Goal: Task Accomplishment & Management: Manage account settings

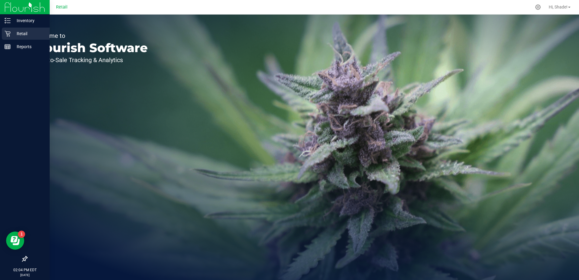
drag, startPoint x: 11, startPoint y: 33, endPoint x: 28, endPoint y: 32, distance: 16.7
click at [11, 33] on p "Retail" at bounding box center [29, 33] width 36 height 7
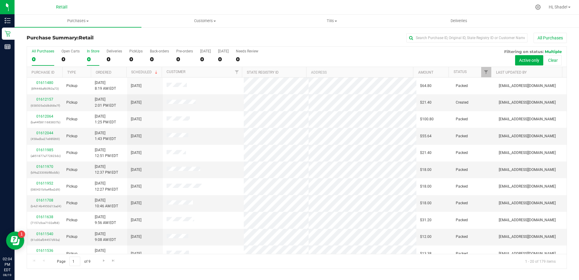
click at [89, 56] on div "0" at bounding box center [93, 59] width 12 height 7
click at [0, 0] on input "In Store 0" at bounding box center [0, 0] width 0 height 0
click at [42, 101] on link "01611937" at bounding box center [44, 102] width 17 height 4
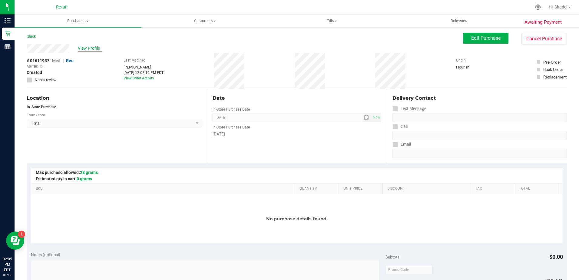
click at [87, 45] on span "View Profile" at bounding box center [90, 48] width 24 height 6
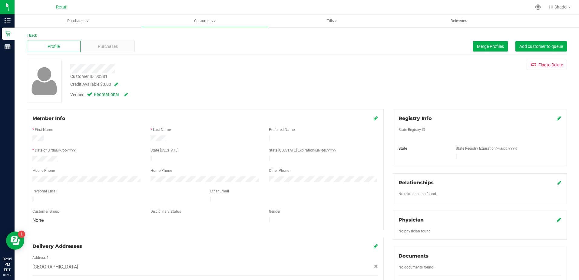
click at [105, 49] on span "Purchases" at bounding box center [108, 46] width 20 height 6
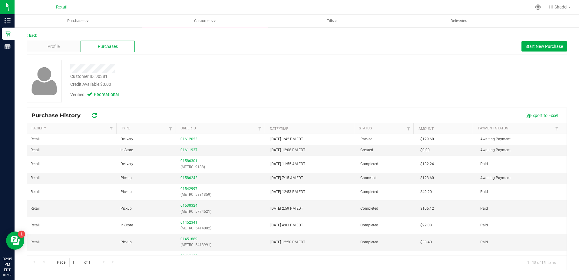
click at [37, 35] on link "Back" at bounding box center [32, 35] width 10 height 4
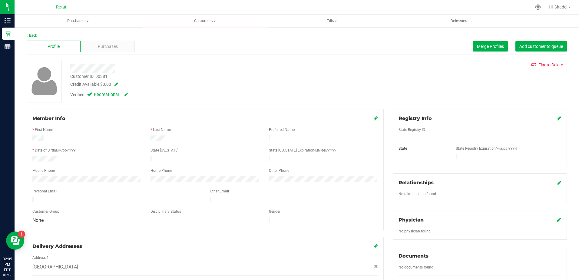
click at [35, 34] on link "Back" at bounding box center [32, 35] width 10 height 4
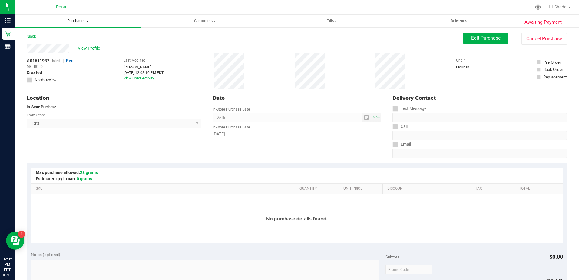
click at [81, 22] on span "Purchases" at bounding box center [78, 20] width 127 height 5
click at [336, 39] on div "Back Edit Purchase Cancel Purchase" at bounding box center [297, 38] width 540 height 11
click at [548, 33] on button "Cancel Purchase" at bounding box center [543, 39] width 45 height 12
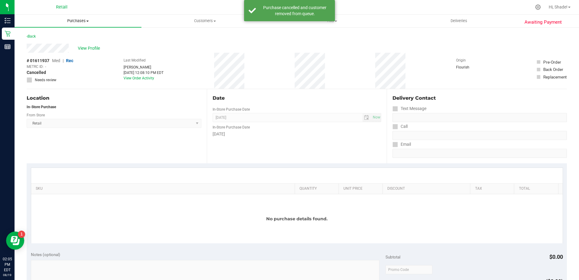
click at [81, 19] on span "Purchases" at bounding box center [78, 20] width 127 height 5
click at [70, 35] on span "Summary of purchases" at bounding box center [46, 36] width 62 height 5
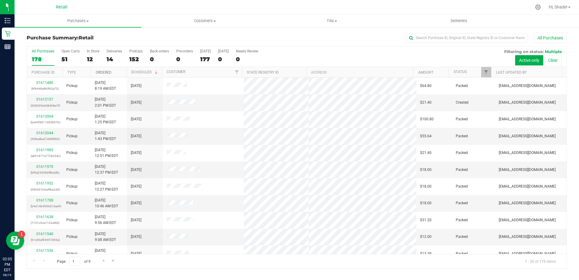
click at [107, 72] on link "Ordered" at bounding box center [104, 72] width 16 height 4
click at [91, 59] on div "12" at bounding box center [93, 59] width 12 height 7
click at [0, 0] on input "In Store 12" at bounding box center [0, 0] width 0 height 0
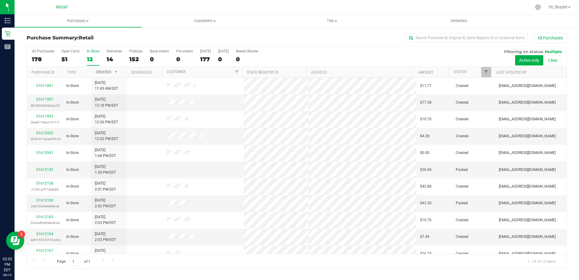
click at [104, 73] on link "Ordered" at bounding box center [107, 72] width 23 height 4
click at [102, 70] on th "Ordered" at bounding box center [108, 72] width 35 height 11
click at [47, 98] on link "01611957" at bounding box center [44, 99] width 17 height 4
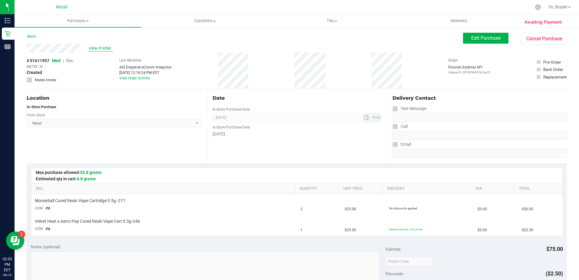
click at [104, 47] on span "View Profile" at bounding box center [101, 48] width 24 height 6
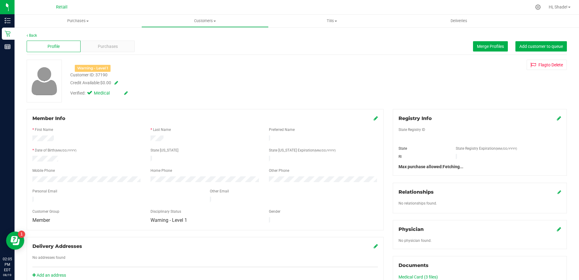
click at [123, 48] on div "Purchases" at bounding box center [108, 47] width 54 height 12
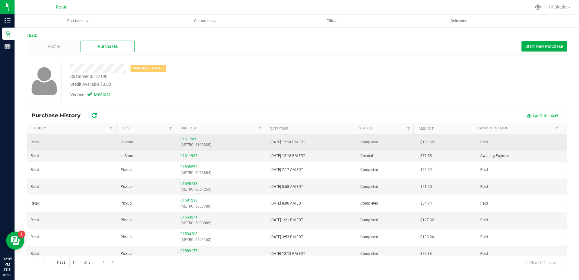
click at [184, 137] on div "01611960 (METRC: 6132835)" at bounding box center [221, 142] width 83 height 12
click at [186, 141] on div "01611960 (METRC: 6132835)" at bounding box center [221, 142] width 83 height 12
click at [187, 137] on link "01611960" at bounding box center [188, 139] width 17 height 4
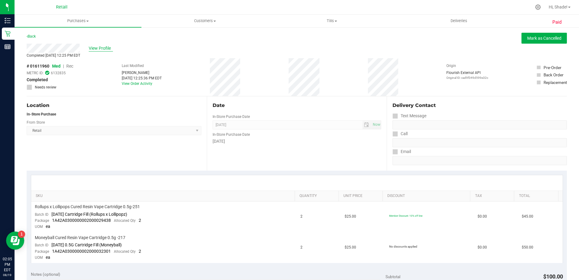
click at [101, 47] on span "View Profile" at bounding box center [101, 48] width 24 height 6
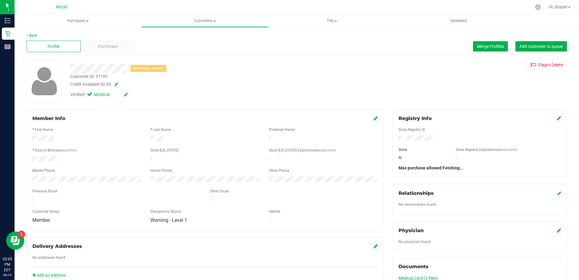
click at [105, 46] on span "Purchases" at bounding box center [108, 46] width 20 height 6
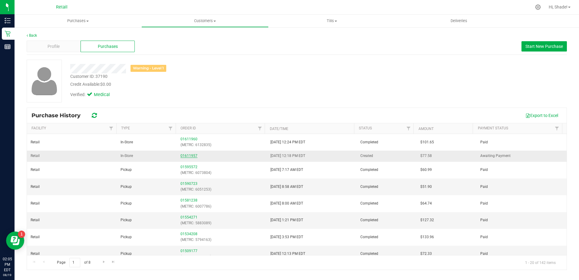
click at [180, 156] on link "01611957" at bounding box center [188, 156] width 17 height 4
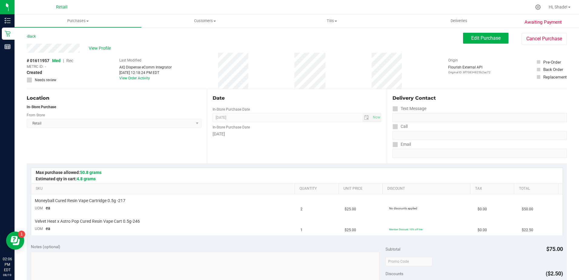
click at [533, 32] on div "Awaiting Payment Back Edit Purchase Cancel Purchase View Profile # 01611957 Med…" at bounding box center [297, 264] width 565 height 475
click at [532, 37] on button "Cancel Purchase" at bounding box center [543, 39] width 45 height 12
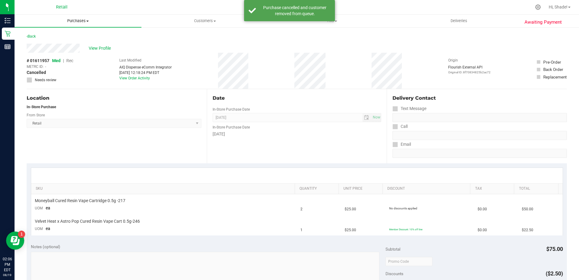
click at [68, 20] on span "Purchases" at bounding box center [78, 20] width 127 height 5
click at [60, 37] on span "Summary of purchases" at bounding box center [46, 36] width 62 height 5
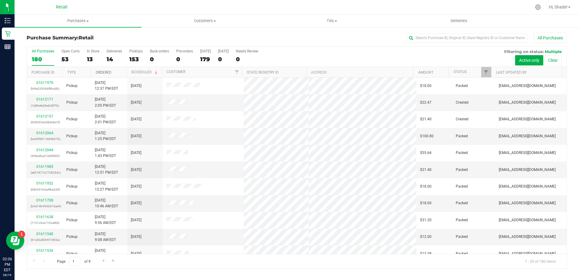
click at [106, 73] on link "Ordered" at bounding box center [104, 72] width 16 height 4
click at [88, 56] on div "13" at bounding box center [93, 59] width 12 height 7
click at [0, 0] on input "In Store 13" at bounding box center [0, 0] width 0 height 0
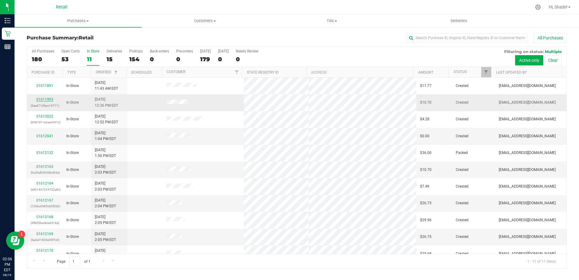
click at [41, 98] on link "01611993" at bounding box center [44, 99] width 17 height 4
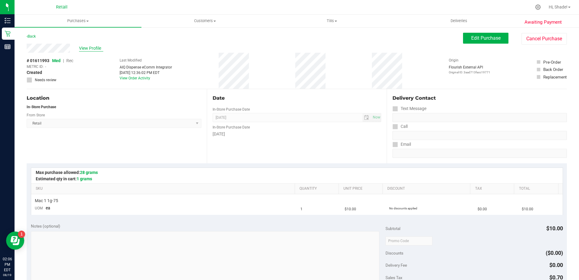
click at [91, 45] on span "View Profile" at bounding box center [91, 48] width 24 height 6
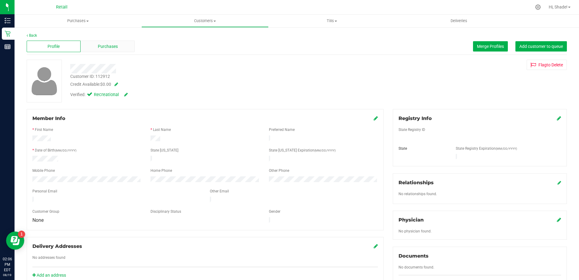
click at [91, 48] on div "Purchases" at bounding box center [108, 47] width 54 height 12
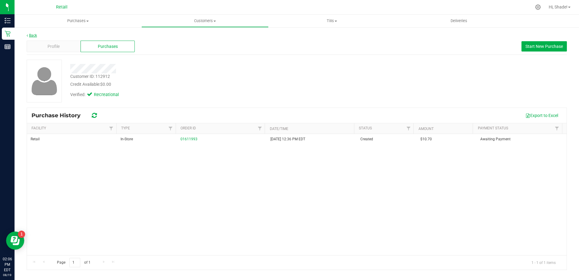
click at [29, 34] on link "Back" at bounding box center [32, 35] width 10 height 4
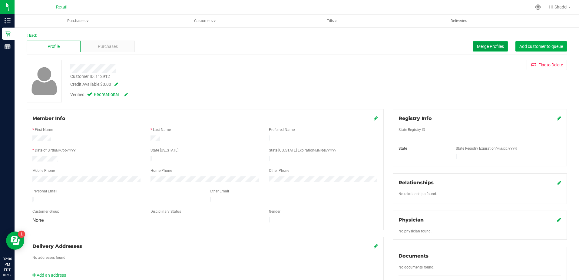
click at [490, 44] on span "Merge Profiles" at bounding box center [490, 46] width 27 height 5
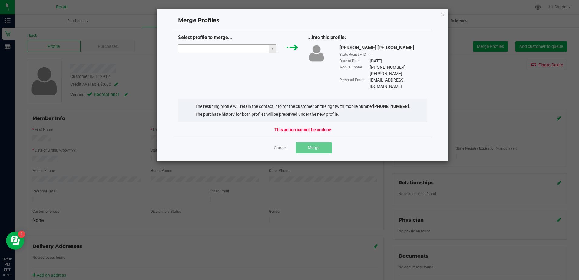
click at [244, 52] on input "NO DATA FOUND" at bounding box center [223, 49] width 91 height 8
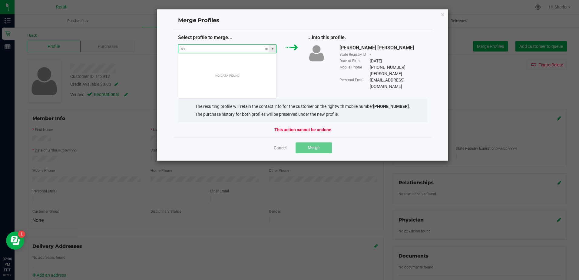
scroll to position [9, 98]
click at [258, 62] on li "[PERSON_NAME] [PERSON_NAME]" at bounding box center [227, 60] width 98 height 10
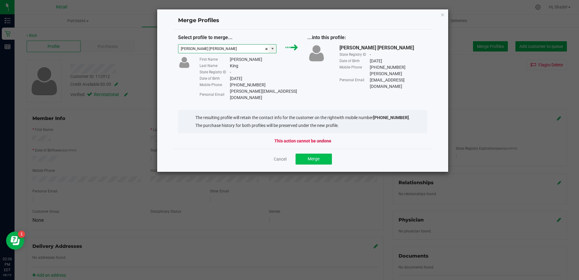
type input "[PERSON_NAME] [PERSON_NAME]"
click at [305, 154] on button "Merge" at bounding box center [314, 159] width 36 height 11
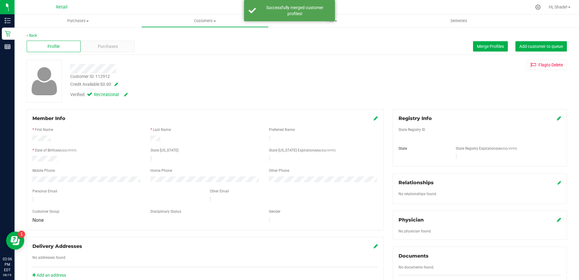
click at [374, 118] on icon at bounding box center [376, 118] width 4 height 5
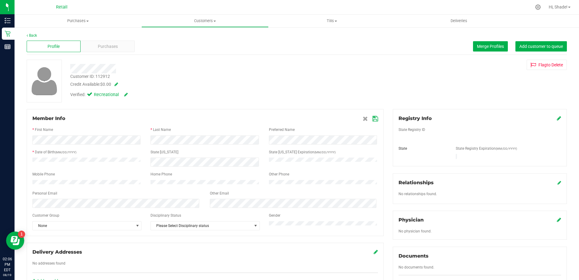
click at [376, 120] on div "Member Info * First Name * Last Name Preferred Name * Date of Birth (MM/DD/YYYY…" at bounding box center [205, 172] width 357 height 127
click at [374, 119] on icon at bounding box center [374, 118] width 5 height 5
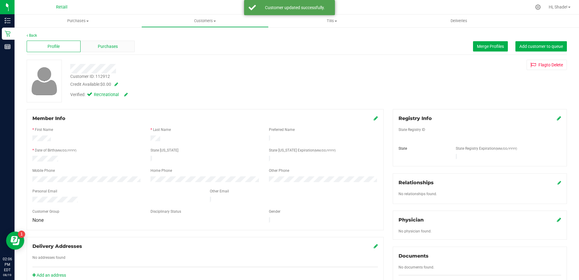
click at [116, 51] on div "Purchases" at bounding box center [108, 47] width 54 height 12
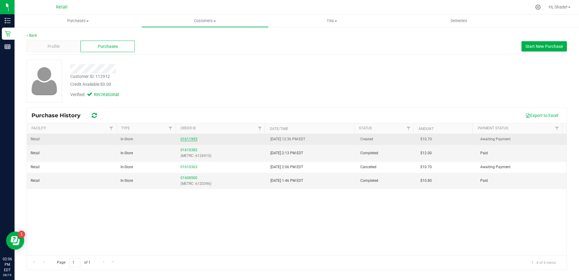
click at [183, 138] on link "01611993" at bounding box center [188, 139] width 17 height 4
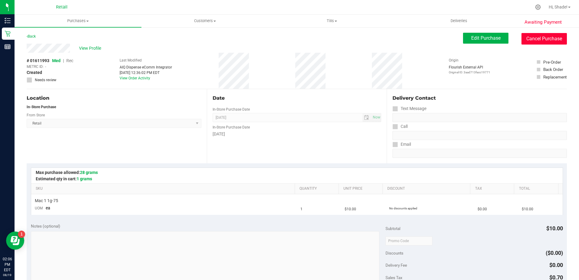
click at [544, 39] on button "Cancel Purchase" at bounding box center [543, 39] width 45 height 12
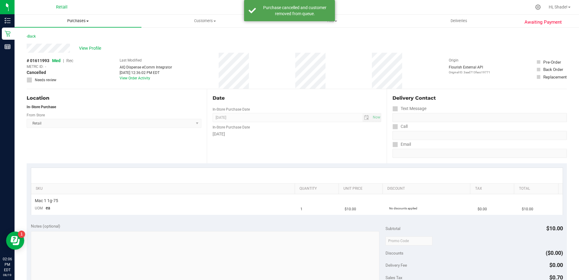
drag, startPoint x: 77, startPoint y: 23, endPoint x: 66, endPoint y: 27, distance: 11.1
click at [76, 23] on span "Purchases" at bounding box center [78, 20] width 127 height 5
click at [59, 35] on span "Summary of purchases" at bounding box center [46, 36] width 62 height 5
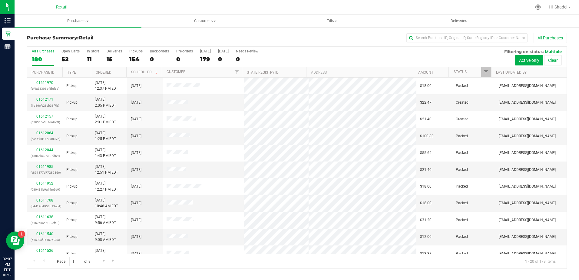
click at [85, 61] on div "All Purchases 180 Open Carts 52 In Store 11 Deliveries 15 PickUps 154 Back-orde…" at bounding box center [297, 57] width 540 height 20
click at [88, 57] on div "11" at bounding box center [93, 59] width 12 height 7
click at [0, 0] on input "In Store 11" at bounding box center [0, 0] width 0 height 0
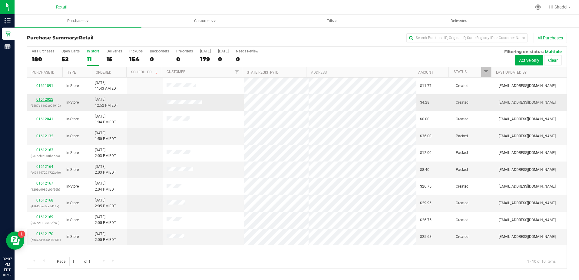
click at [46, 99] on link "01612022" at bounding box center [44, 99] width 17 height 4
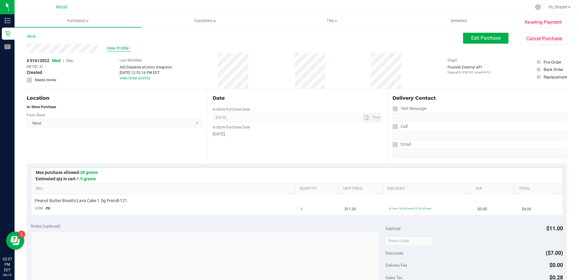
click at [128, 48] on span "View Profile" at bounding box center [119, 48] width 24 height 6
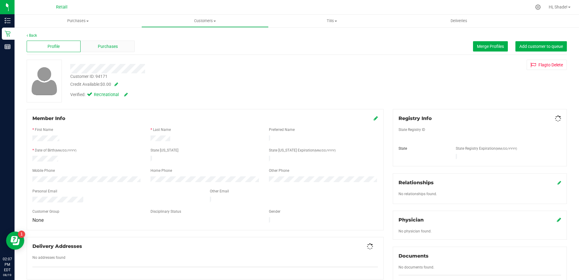
click at [126, 47] on div "Purchases" at bounding box center [108, 47] width 54 height 12
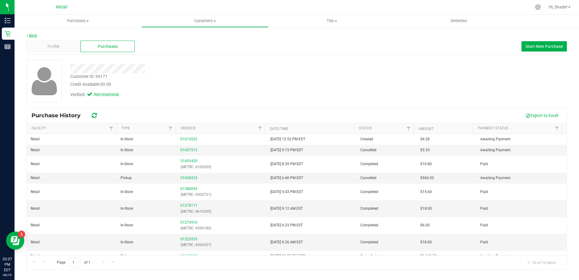
click at [32, 36] on link "Back" at bounding box center [32, 35] width 10 height 4
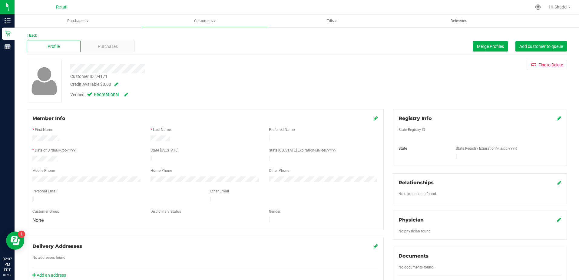
click at [463, 49] on div "Profile Purchases Merge Profiles Add customer to queue" at bounding box center [297, 46] width 540 height 17
click at [477, 45] on span "Merge Profiles" at bounding box center [490, 46] width 27 height 5
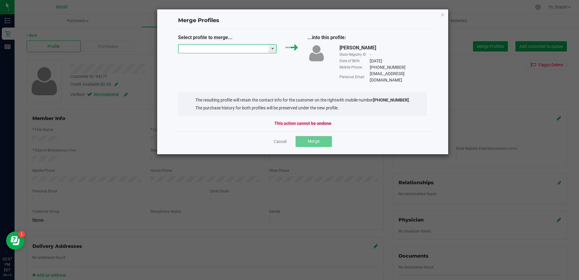
click at [213, 50] on input "NO DATA FOUND" at bounding box center [223, 49] width 91 height 8
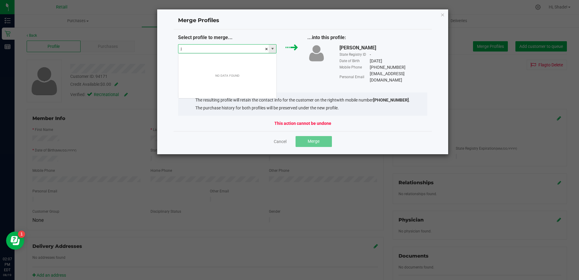
scroll to position [9, 98]
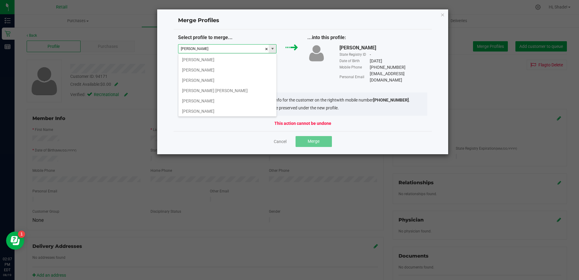
type input "[PERSON_NAME]"
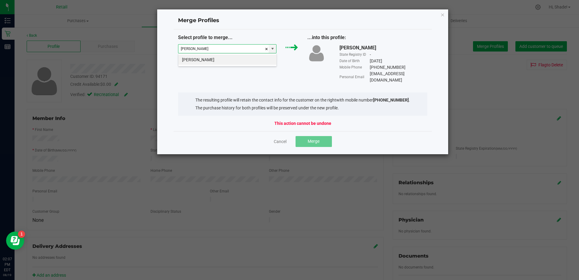
drag, startPoint x: 250, startPoint y: 51, endPoint x: 170, endPoint y: 45, distance: 79.9
click at [174, 46] on div "[PERSON_NAME]" at bounding box center [228, 48] width 108 height 9
click at [235, 59] on li "[PERSON_NAME]" at bounding box center [227, 60] width 98 height 10
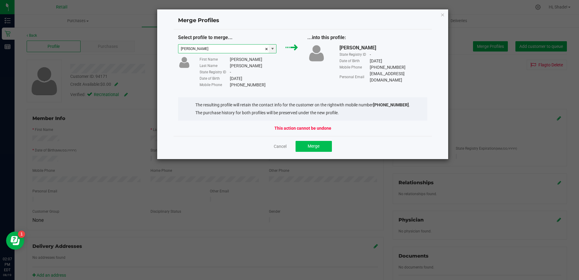
type input "[PERSON_NAME]"
click at [316, 147] on span "Merge" at bounding box center [314, 146] width 12 height 5
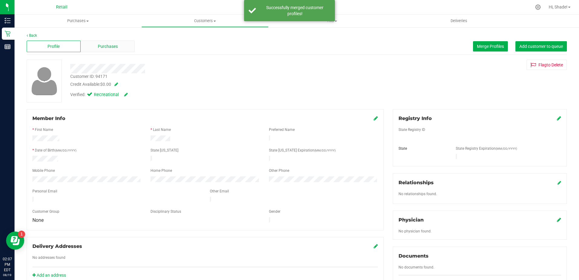
click at [118, 46] on div "Purchases" at bounding box center [108, 47] width 54 height 12
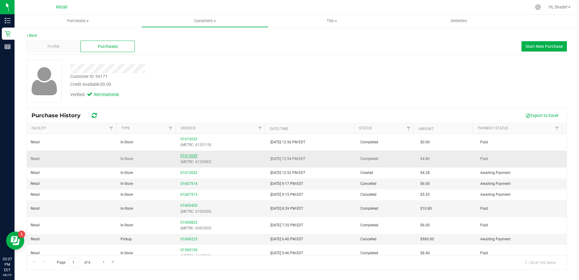
click at [194, 155] on link "01612029" at bounding box center [188, 156] width 17 height 4
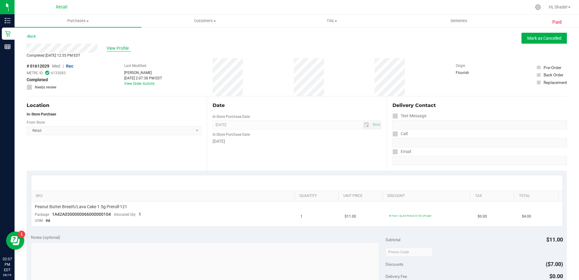
click at [115, 48] on span "View Profile" at bounding box center [119, 48] width 24 height 6
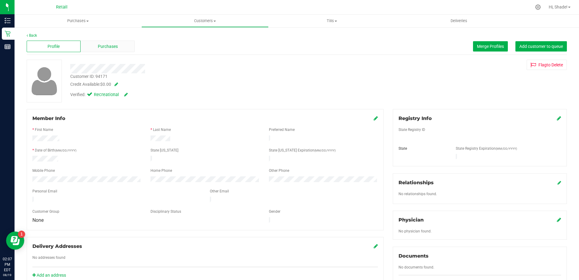
click at [119, 48] on div "Purchases" at bounding box center [108, 47] width 54 height 12
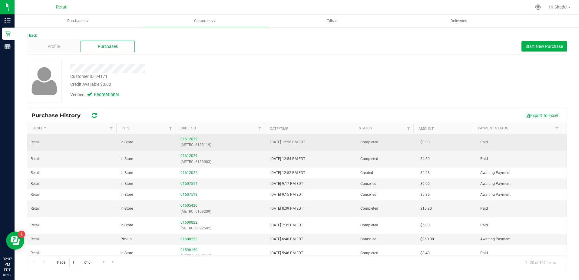
click at [186, 139] on link "01612032" at bounding box center [188, 139] width 17 height 4
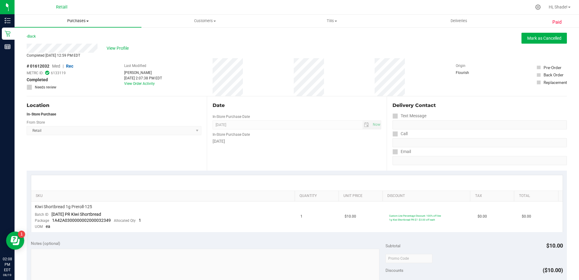
click at [73, 21] on span "Purchases" at bounding box center [78, 20] width 127 height 5
click at [69, 34] on span "Summary of purchases" at bounding box center [46, 36] width 62 height 5
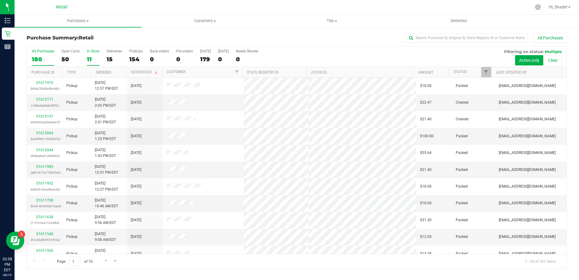
click at [88, 58] on div "11" at bounding box center [93, 59] width 12 height 7
click at [0, 0] on input "In Store 11" at bounding box center [0, 0] width 0 height 0
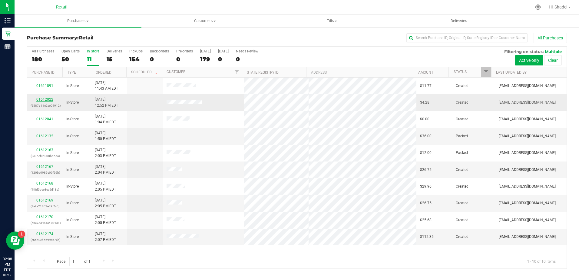
click at [49, 98] on link "01612022" at bounding box center [44, 99] width 17 height 4
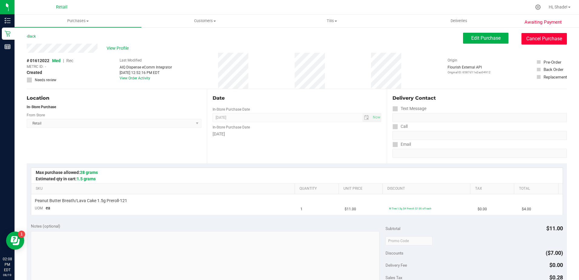
click at [532, 40] on button "Cancel Purchase" at bounding box center [543, 39] width 45 height 12
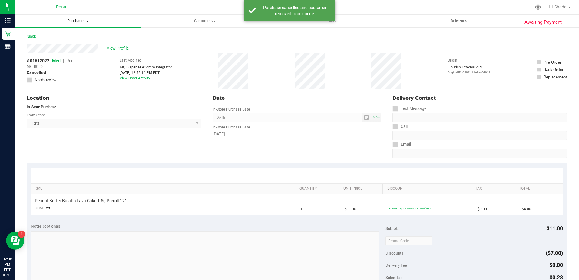
click at [80, 20] on span "Purchases" at bounding box center [78, 20] width 127 height 5
click at [71, 34] on span "Summary of purchases" at bounding box center [46, 36] width 62 height 5
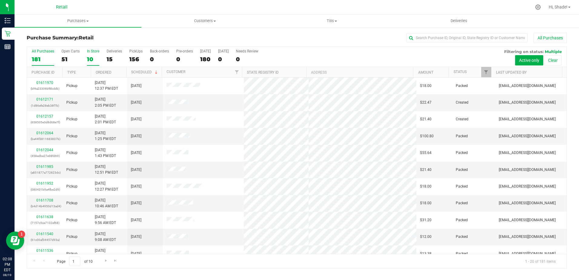
click at [93, 58] on div "10" at bounding box center [93, 59] width 12 height 7
click at [0, 0] on input "In Store 10" at bounding box center [0, 0] width 0 height 0
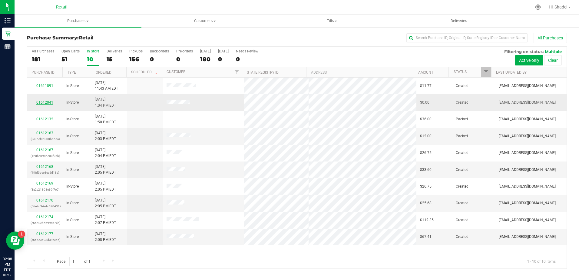
click at [49, 103] on link "01612041" at bounding box center [44, 102] width 17 height 4
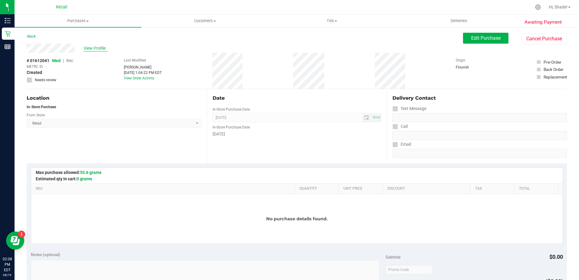
click at [101, 48] on span "View Profile" at bounding box center [96, 48] width 24 height 6
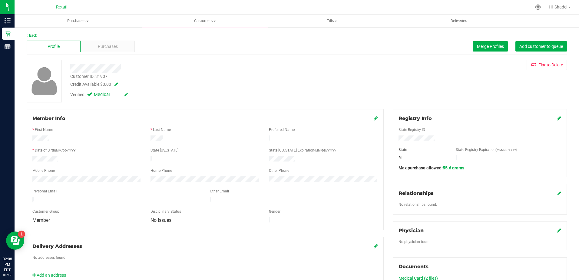
click at [107, 48] on span "Purchases" at bounding box center [108, 46] width 20 height 6
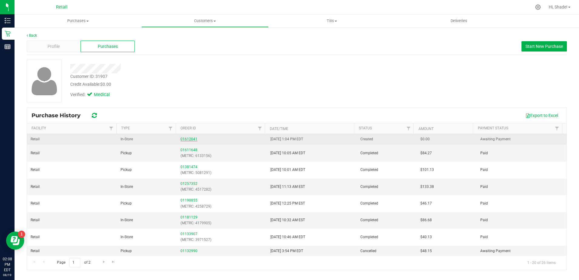
click at [192, 138] on link "01612041" at bounding box center [188, 139] width 17 height 4
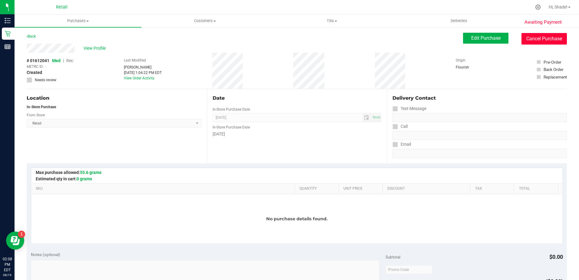
click at [542, 41] on button "Cancel Purchase" at bounding box center [543, 39] width 45 height 12
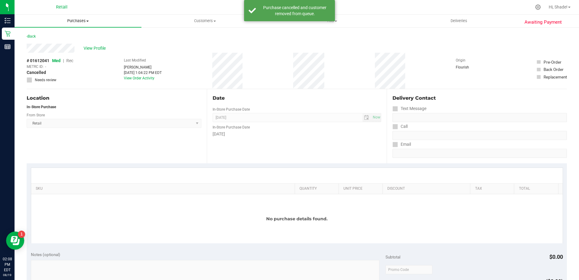
click at [69, 18] on span "Purchases" at bounding box center [78, 20] width 127 height 5
click at [53, 35] on span "Summary of purchases" at bounding box center [46, 36] width 62 height 5
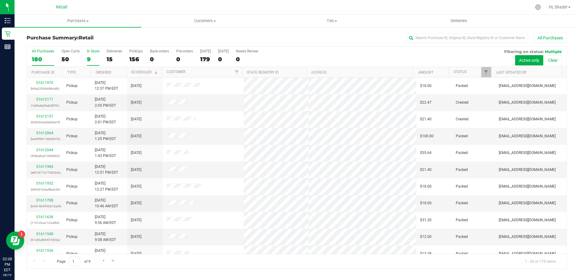
click at [92, 62] on div "9" at bounding box center [93, 59] width 12 height 7
click at [0, 0] on input "In Store 9" at bounding box center [0, 0] width 0 height 0
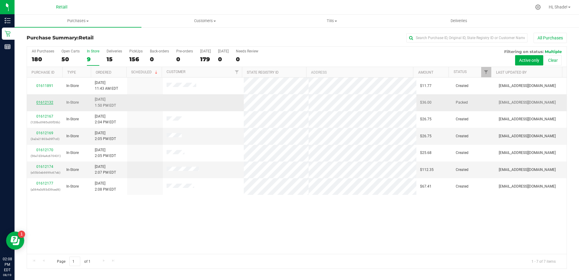
click at [45, 102] on link "01612132" at bounding box center [44, 102] width 17 height 4
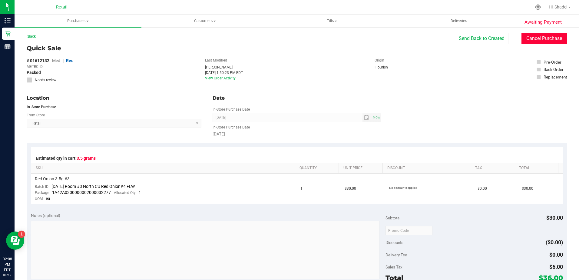
click at [536, 41] on button "Cancel Purchase" at bounding box center [543, 39] width 45 height 12
click at [80, 22] on span "Purchases" at bounding box center [78, 20] width 127 height 5
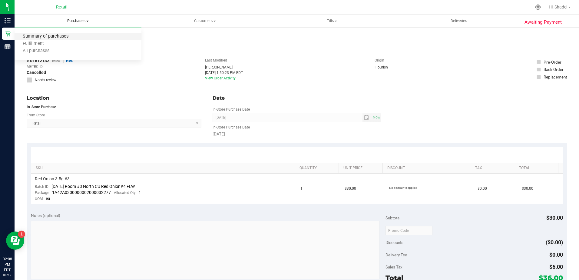
click at [66, 38] on span "Summary of purchases" at bounding box center [46, 36] width 62 height 5
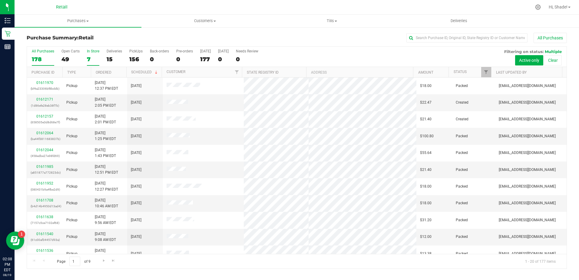
click at [93, 58] on div "7" at bounding box center [93, 59] width 12 height 7
click at [0, 0] on input "In Store 7" at bounding box center [0, 0] width 0 height 0
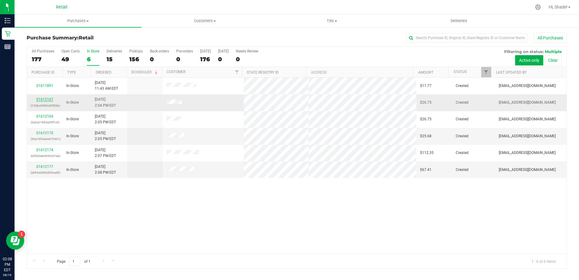
click at [48, 99] on link "01612167" at bounding box center [44, 99] width 17 height 4
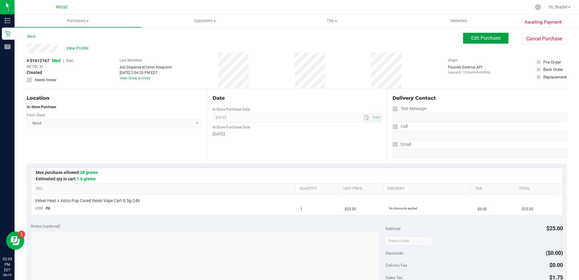
click at [480, 37] on span "Edit Purchase" at bounding box center [485, 38] width 29 height 6
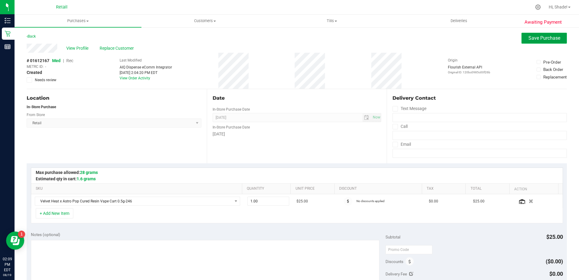
click at [538, 35] on span "Save Purchase" at bounding box center [544, 38] width 32 height 6
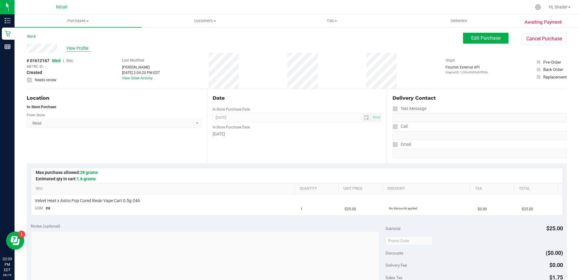
click at [75, 48] on span "View Profile" at bounding box center [78, 48] width 24 height 6
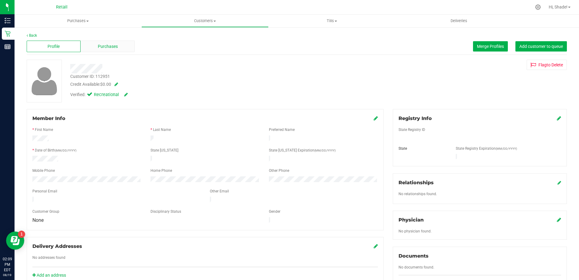
click at [111, 50] on div "Purchases" at bounding box center [108, 47] width 54 height 12
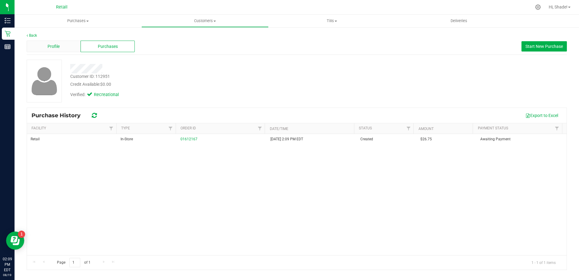
click at [51, 46] on span "Profile" at bounding box center [54, 46] width 12 height 6
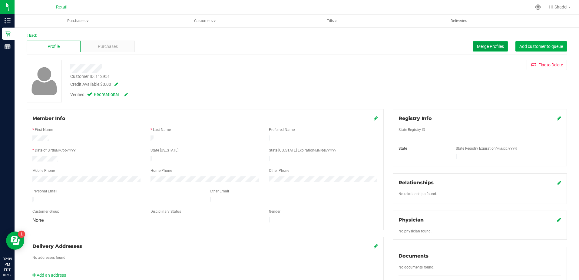
click at [485, 42] on button "Merge Profiles" at bounding box center [490, 46] width 35 height 10
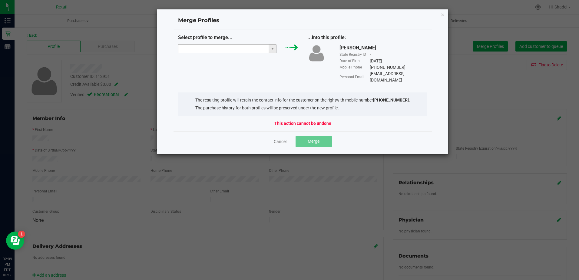
click at [196, 47] on input "NO DATA FOUND" at bounding box center [223, 49] width 91 height 8
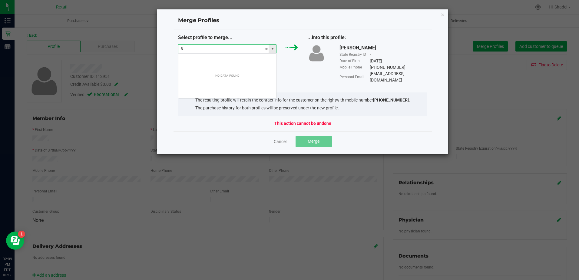
scroll to position [9, 98]
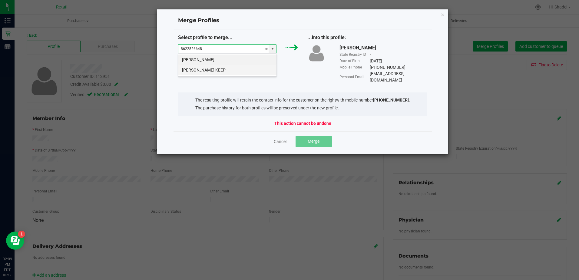
click at [227, 73] on li "[PERSON_NAME] KEEP" at bounding box center [227, 70] width 98 height 10
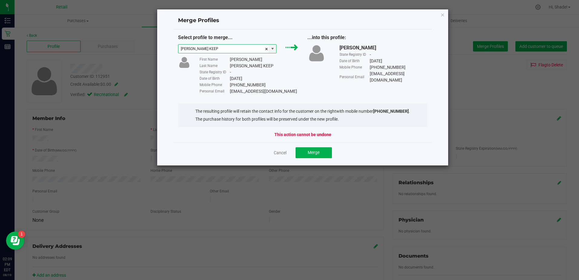
type input "[PERSON_NAME] KEEP"
drag, startPoint x: 403, startPoint y: 73, endPoint x: 367, endPoint y: 74, distance: 36.6
click at [367, 74] on div "Personal Email [EMAIL_ADDRESS][DOMAIN_NAME]" at bounding box center [383, 77] width 88 height 13
drag, startPoint x: 367, startPoint y: 74, endPoint x: 379, endPoint y: 74, distance: 12.4
copy div "[EMAIL_ADDRESS][DOMAIN_NAME]"
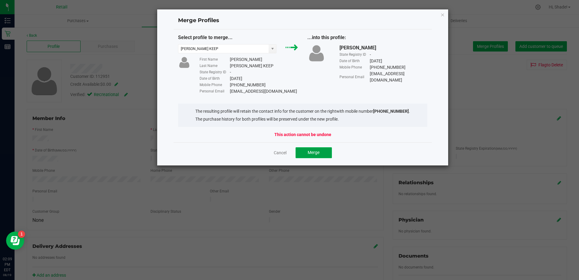
click at [312, 152] on span "Merge" at bounding box center [314, 152] width 12 height 5
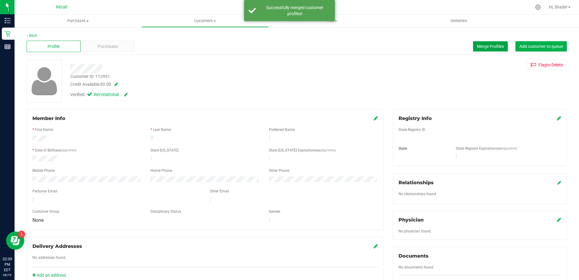
click at [477, 46] on span "Merge Profiles" at bounding box center [490, 46] width 27 height 5
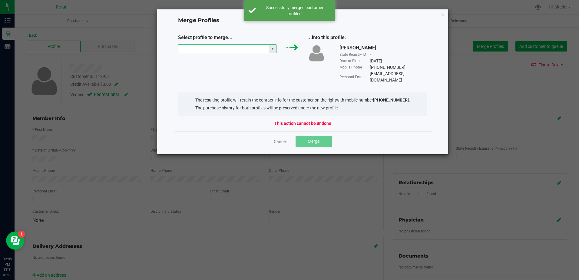
click at [244, 48] on input "NO DATA FOUND" at bounding box center [223, 49] width 91 height 8
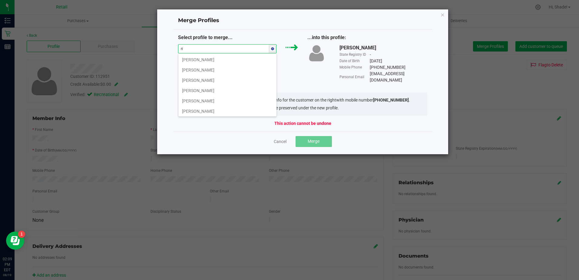
type input "r"
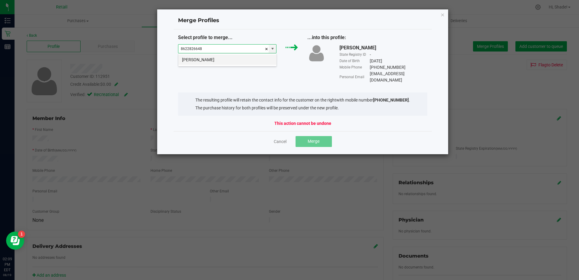
click at [222, 58] on li "[PERSON_NAME]" at bounding box center [227, 60] width 98 height 10
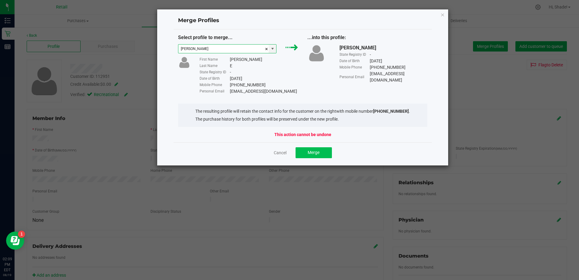
type input "[PERSON_NAME]"
click at [311, 154] on span "Merge" at bounding box center [314, 152] width 12 height 5
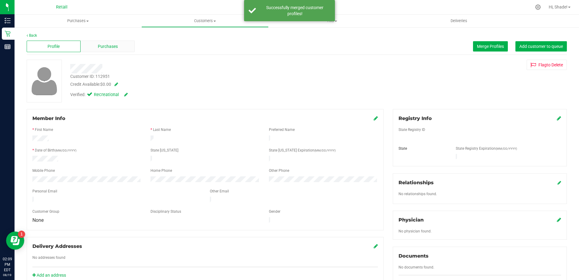
click at [114, 47] on span "Purchases" at bounding box center [108, 46] width 20 height 6
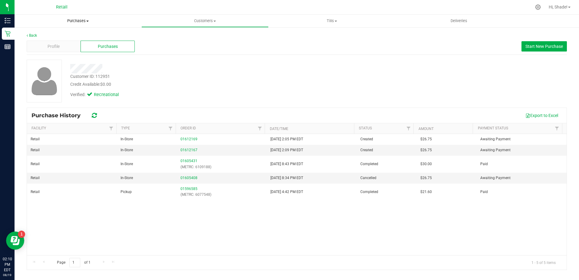
click at [84, 22] on span "Purchases" at bounding box center [78, 20] width 127 height 5
click at [68, 36] on span "Summary of purchases" at bounding box center [46, 36] width 62 height 5
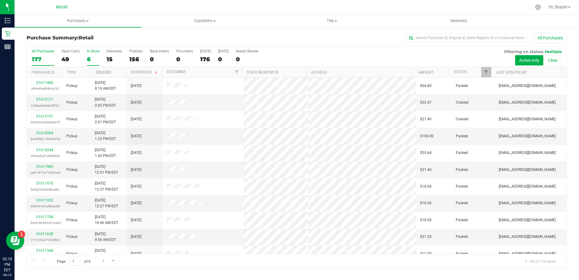
click at [87, 58] on div "6" at bounding box center [93, 59] width 12 height 7
click at [0, 0] on input "In Store 6" at bounding box center [0, 0] width 0 height 0
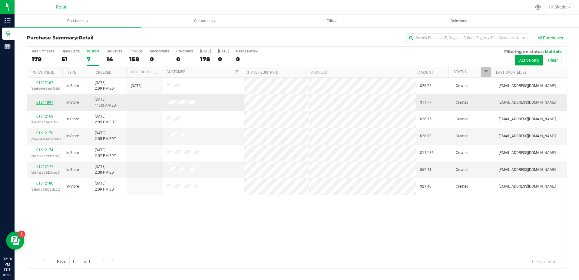
click at [50, 102] on link "01611891" at bounding box center [44, 102] width 17 height 4
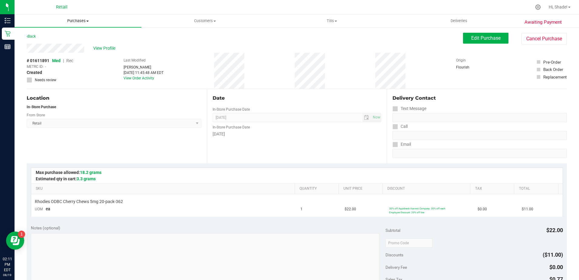
click at [71, 18] on uib-tab-heading "Purchases Summary of purchases Fulfillment All purchases" at bounding box center [78, 21] width 127 height 13
click at [56, 37] on span "Summary of purchases" at bounding box center [46, 36] width 62 height 5
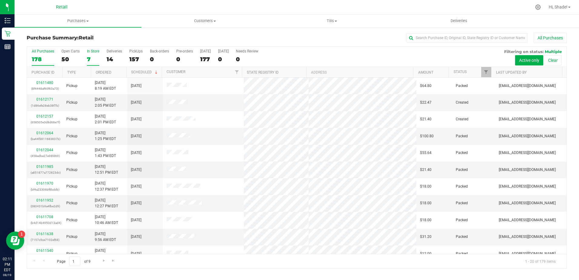
click at [89, 58] on div "7" at bounding box center [93, 59] width 12 height 7
click at [0, 0] on input "In Store 7" at bounding box center [0, 0] width 0 height 0
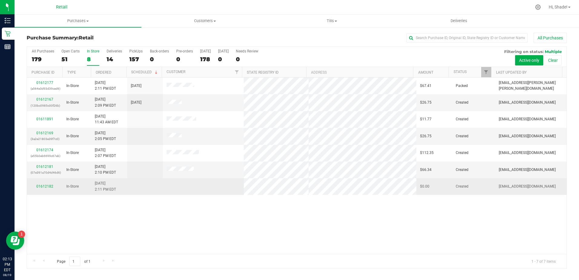
click at [45, 179] on td "01612182" at bounding box center [45, 186] width 36 height 16
click at [45, 185] on link "01612182" at bounding box center [44, 186] width 17 height 4
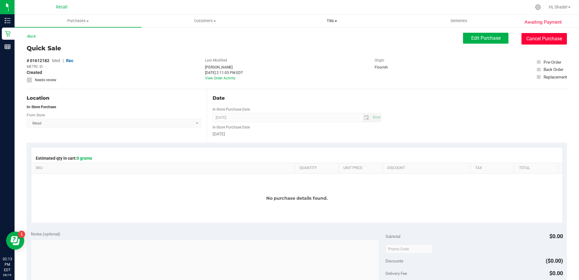
click at [533, 37] on button "Cancel Purchase" at bounding box center [543, 39] width 45 height 12
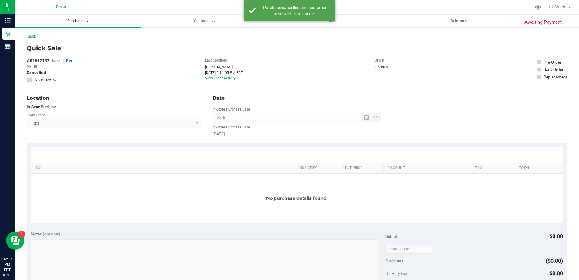
click at [70, 23] on span "Purchases" at bounding box center [78, 20] width 127 height 5
click at [53, 35] on span "Summary of purchases" at bounding box center [46, 36] width 62 height 5
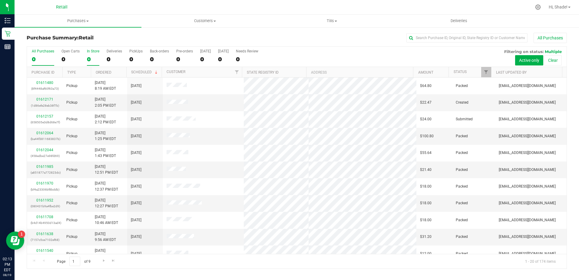
click at [91, 55] on label "In Store 0" at bounding box center [93, 57] width 12 height 17
click at [0, 0] on input "In Store 0" at bounding box center [0, 0] width 0 height 0
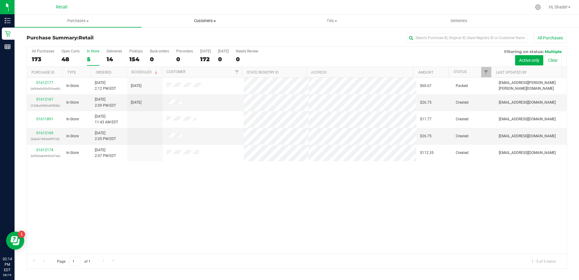
click at [208, 21] on span "Customers" at bounding box center [205, 20] width 126 height 5
click at [187, 36] on li "All customers" at bounding box center [204, 36] width 127 height 7
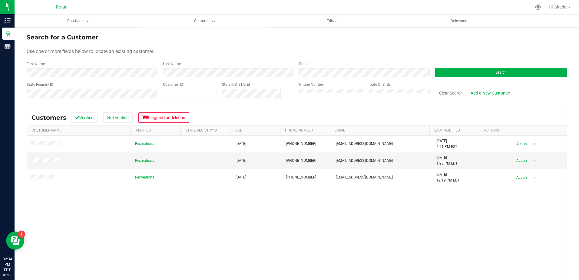
click at [365, 51] on div "Use one or more fields below to locate an existing customer." at bounding box center [297, 51] width 540 height 7
click at [553, 7] on span "Hi, Shade!" at bounding box center [558, 7] width 19 height 5
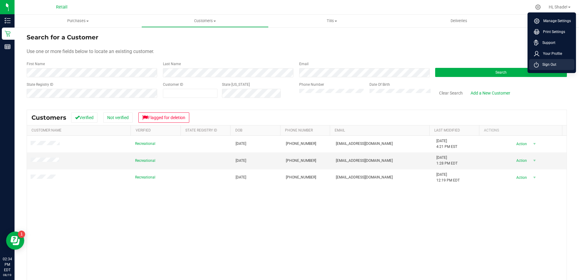
click at [551, 64] on span "Sign Out" at bounding box center [548, 64] width 18 height 6
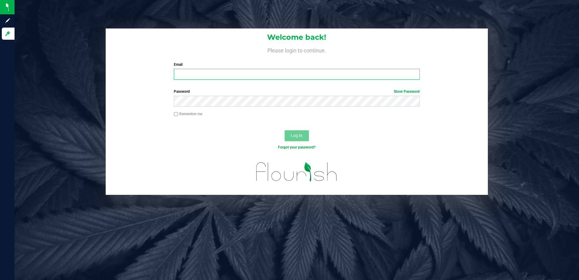
type input "[EMAIL_ADDRESS][DOMAIN_NAME]"
click at [258, 77] on input "[EMAIL_ADDRESS][DOMAIN_NAME]" at bounding box center [297, 74] width 246 height 11
drag, startPoint x: 259, startPoint y: 73, endPoint x: 117, endPoint y: 85, distance: 142.0
click at [117, 85] on form "Welcome back! Please login to continue. Email [EMAIL_ADDRESS][DOMAIN_NAME] Requ…" at bounding box center [296, 111] width 373 height 166
type input "[EMAIL_ADDRESS][DOMAIN_NAME]"
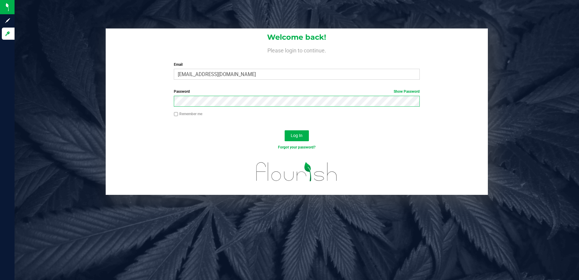
click at [141, 95] on div "Password Show Password" at bounding box center [297, 100] width 382 height 22
click at [285, 130] on button "Log In" at bounding box center [297, 135] width 24 height 11
